Goal: Task Accomplishment & Management: Use online tool/utility

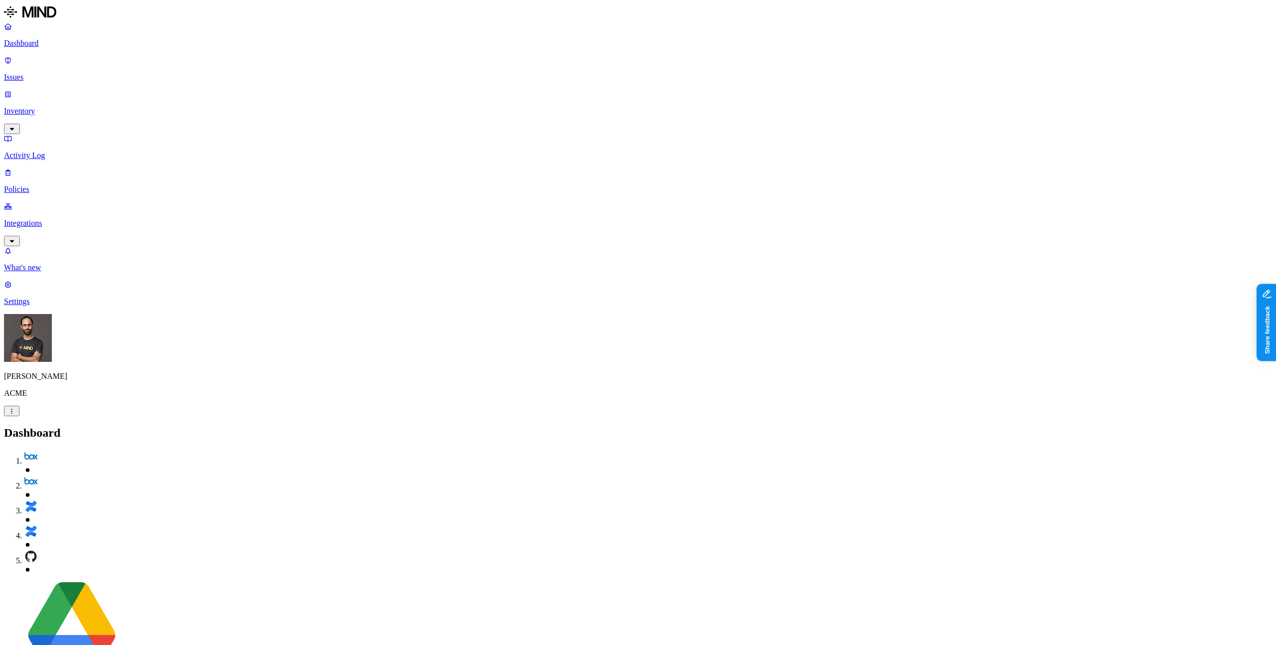
click at [87, 219] on p "Integrations" at bounding box center [638, 223] width 1268 height 9
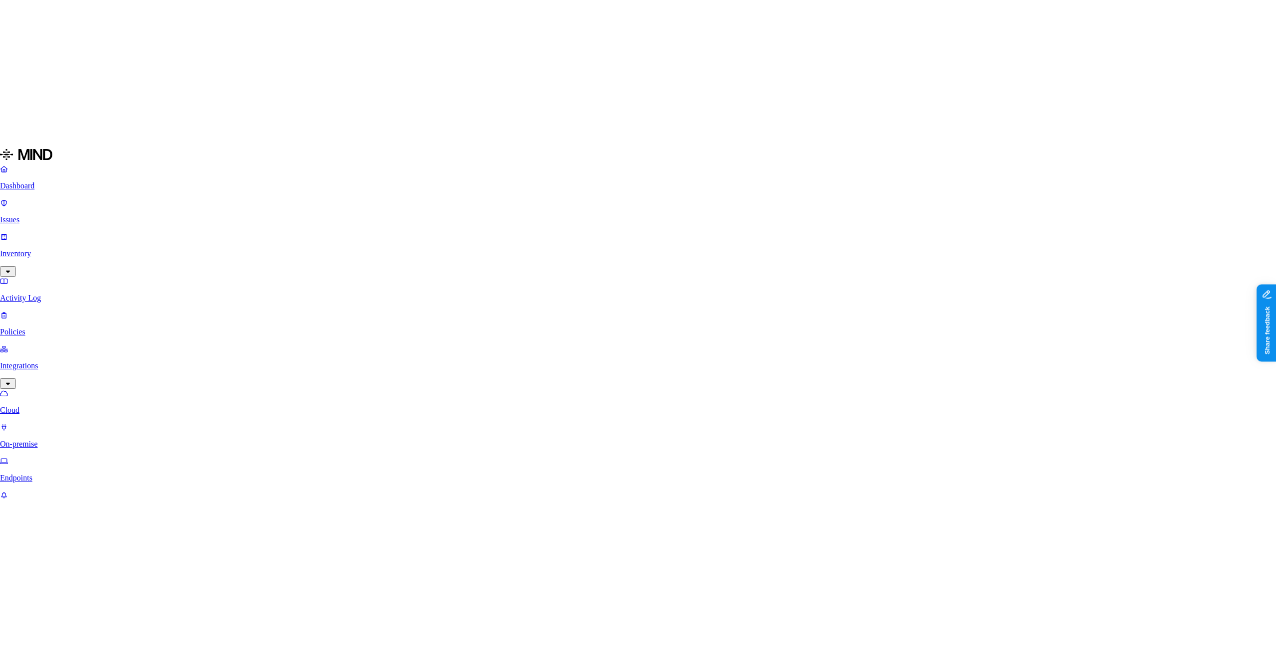
scroll to position [13, 0]
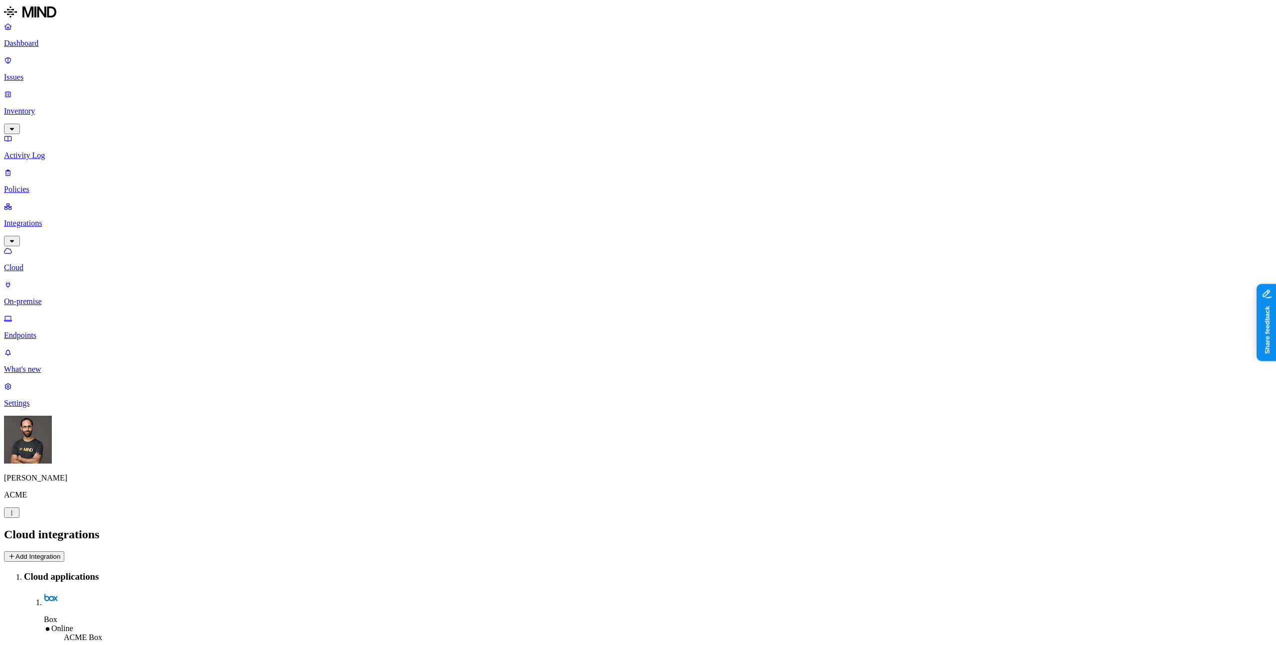
click at [64, 551] on button "Add Integration" at bounding box center [34, 556] width 60 height 10
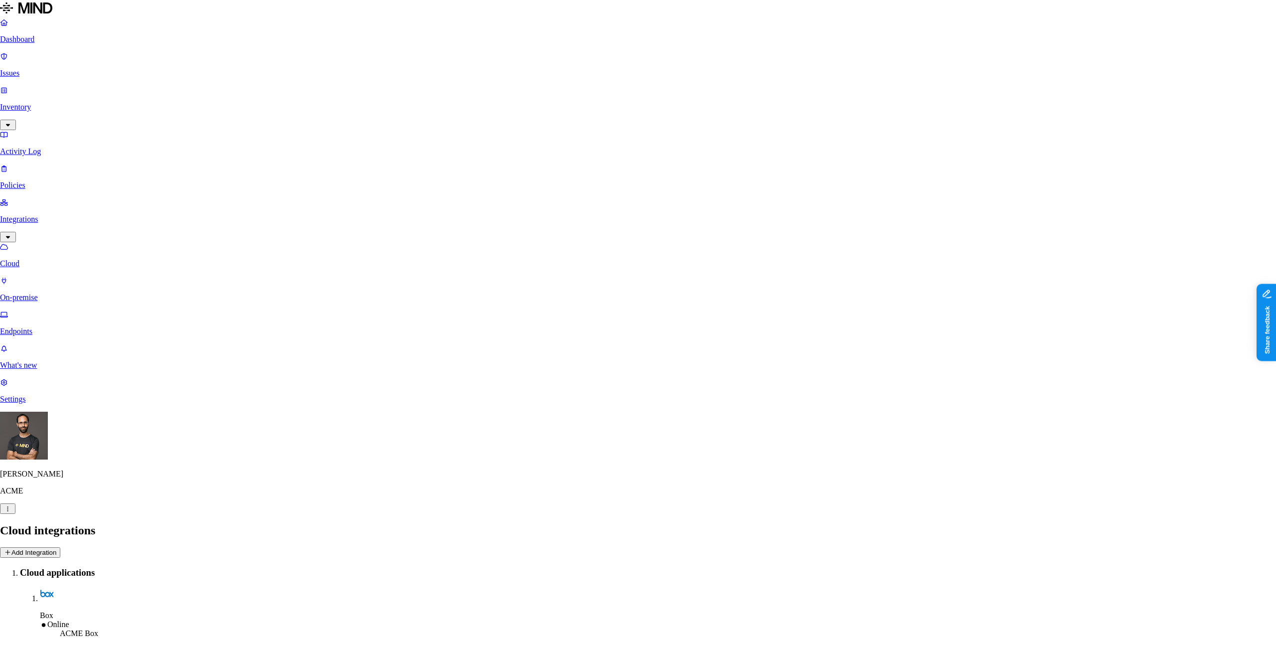
scroll to position [6, 0]
